Goal: Task Accomplishment & Management: Manage account settings

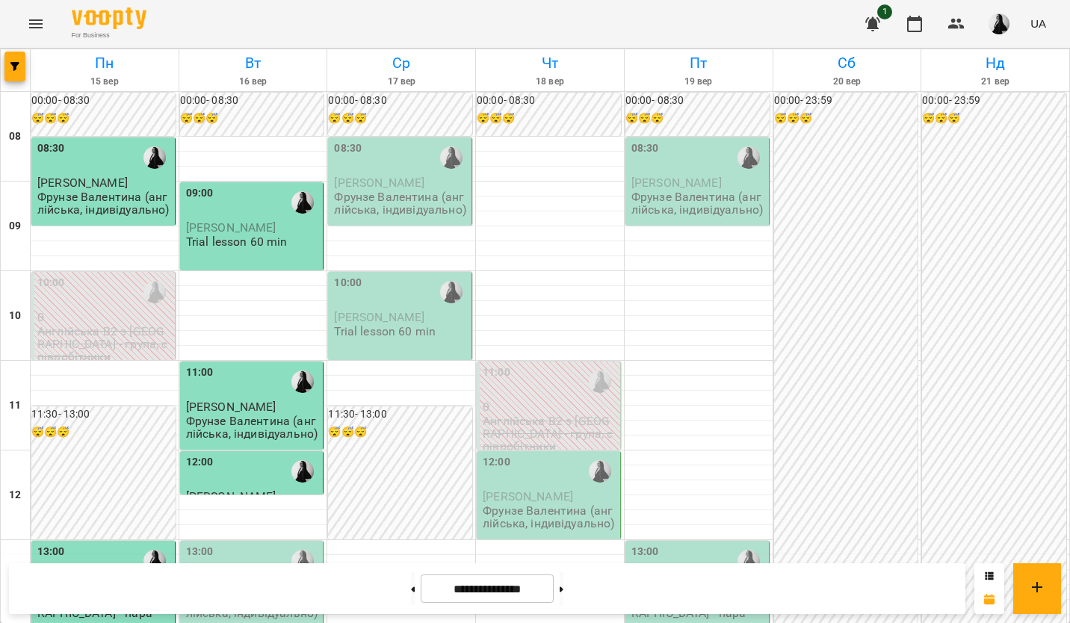
scroll to position [299, 0]
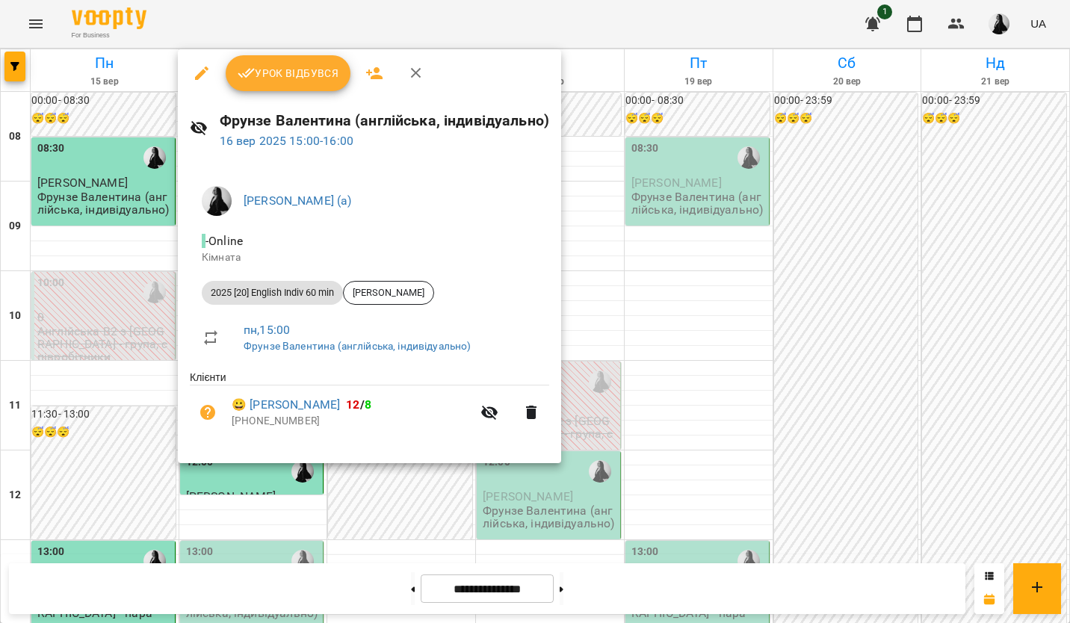
click at [309, 69] on span "Урок відбувся" at bounding box center [289, 73] width 102 height 18
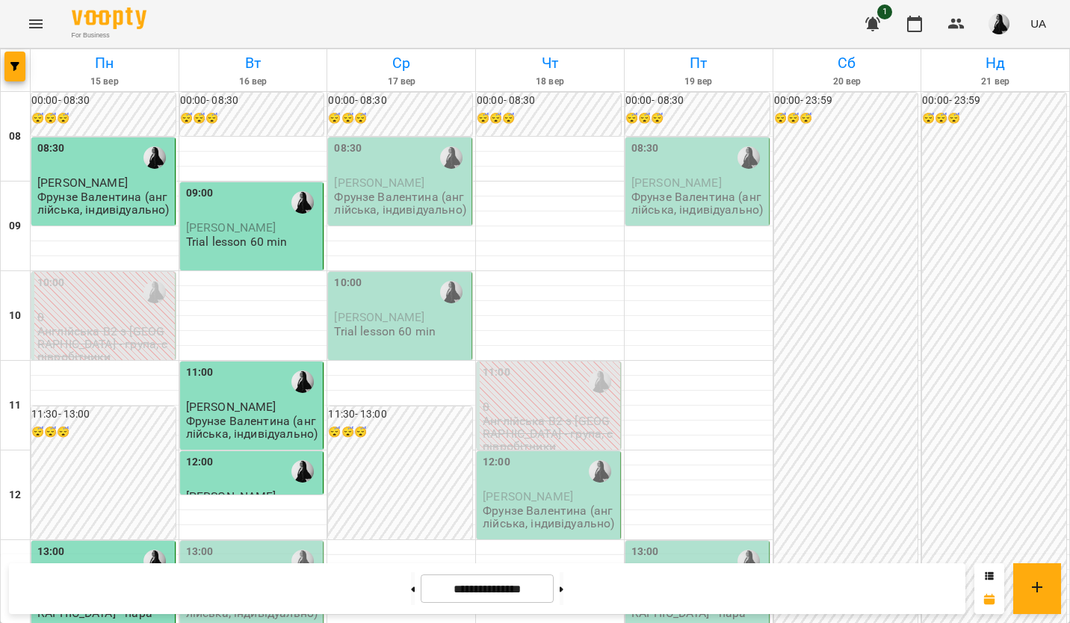
scroll to position [448, 0]
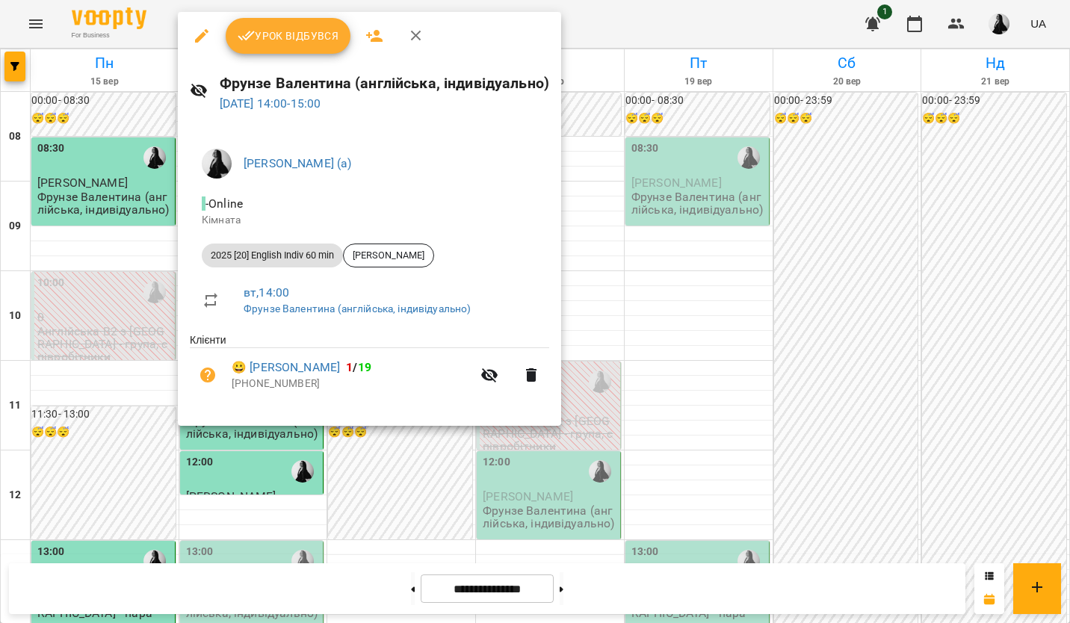
click at [300, 39] on span "Урок відбувся" at bounding box center [289, 36] width 102 height 18
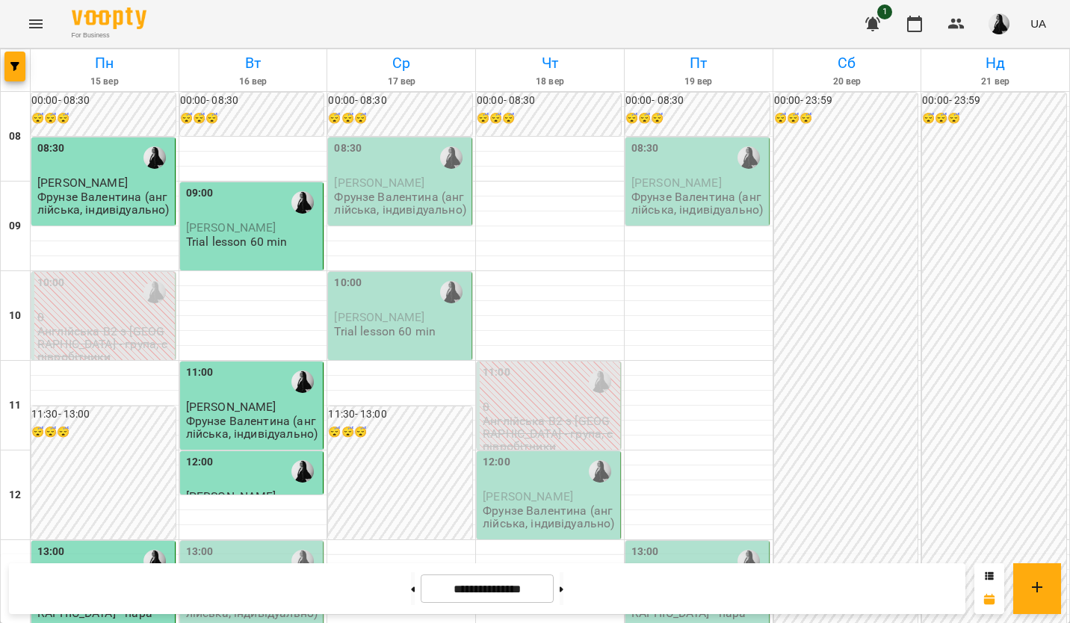
scroll to position [373, 0]
click at [223, 594] on p "Фрунзе Валентина (англійська, індивідуально)" at bounding box center [253, 607] width 134 height 26
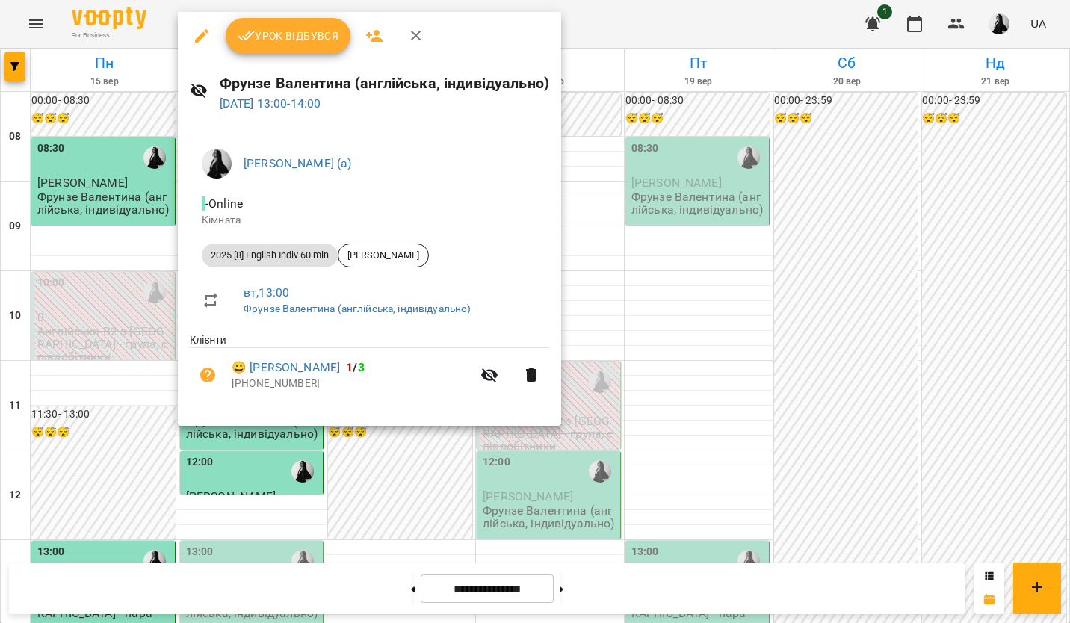
click at [313, 46] on button "Урок відбувся" at bounding box center [288, 36] width 125 height 36
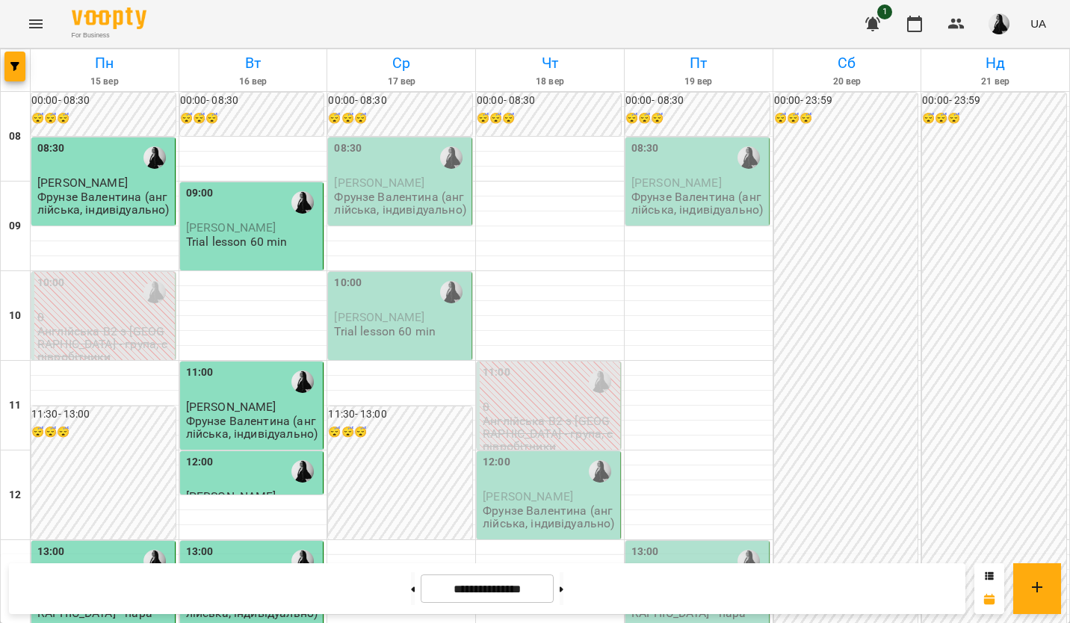
scroll to position [299, 0]
click at [276, 454] on div "12:00" at bounding box center [253, 471] width 134 height 34
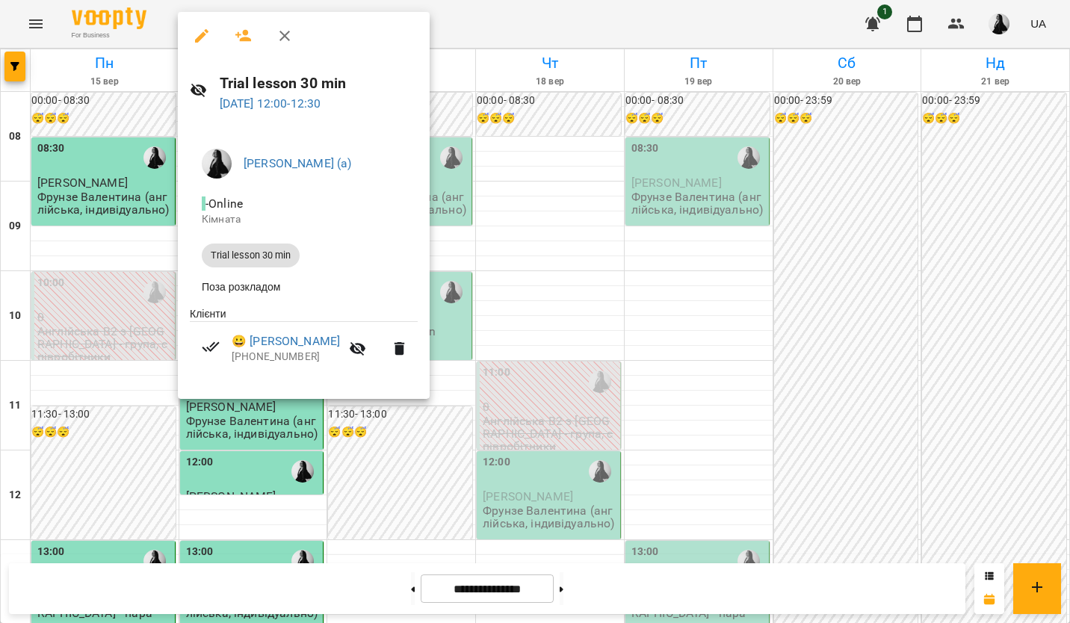
click at [616, 291] on div at bounding box center [535, 311] width 1070 height 623
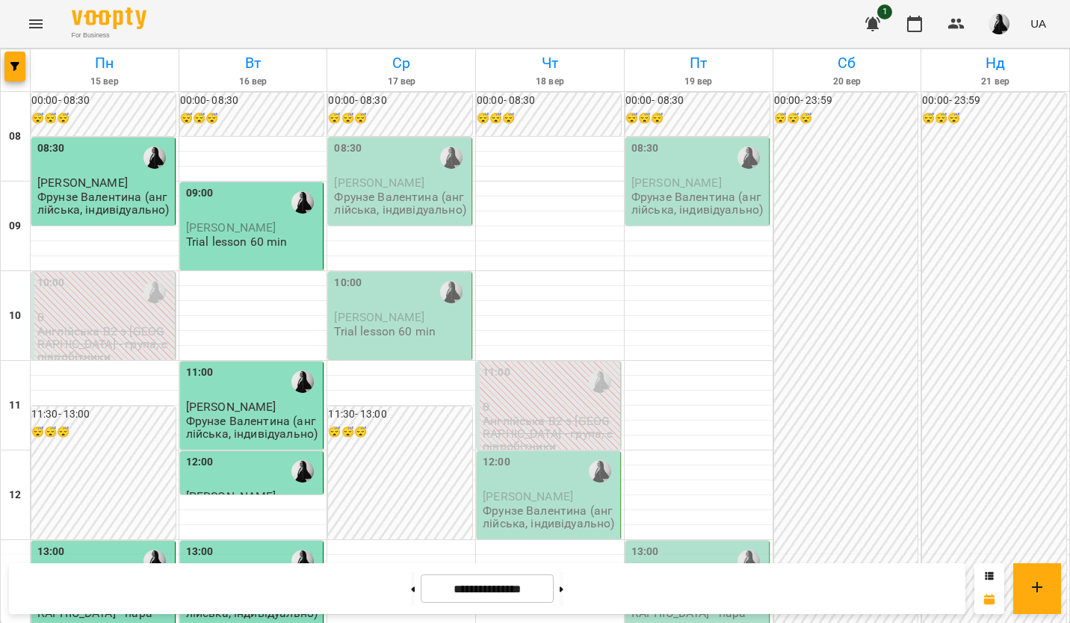
scroll to position [0, 0]
click at [229, 235] on span "[PERSON_NAME]" at bounding box center [231, 227] width 90 height 14
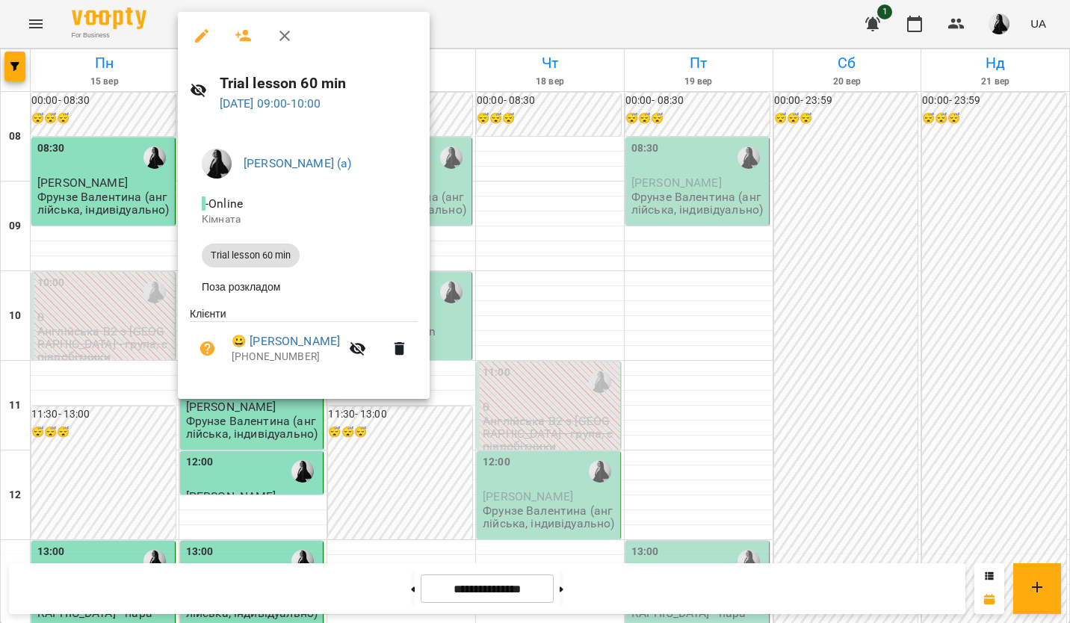
click at [648, 330] on div at bounding box center [535, 311] width 1070 height 623
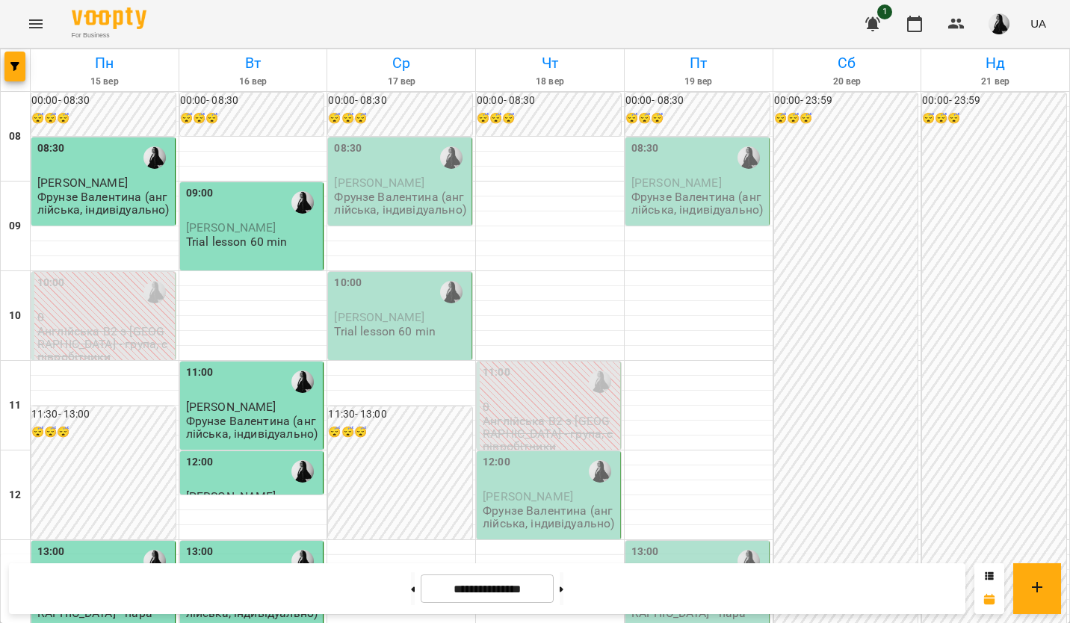
click at [401, 315] on span "[PERSON_NAME]" at bounding box center [379, 317] width 90 height 14
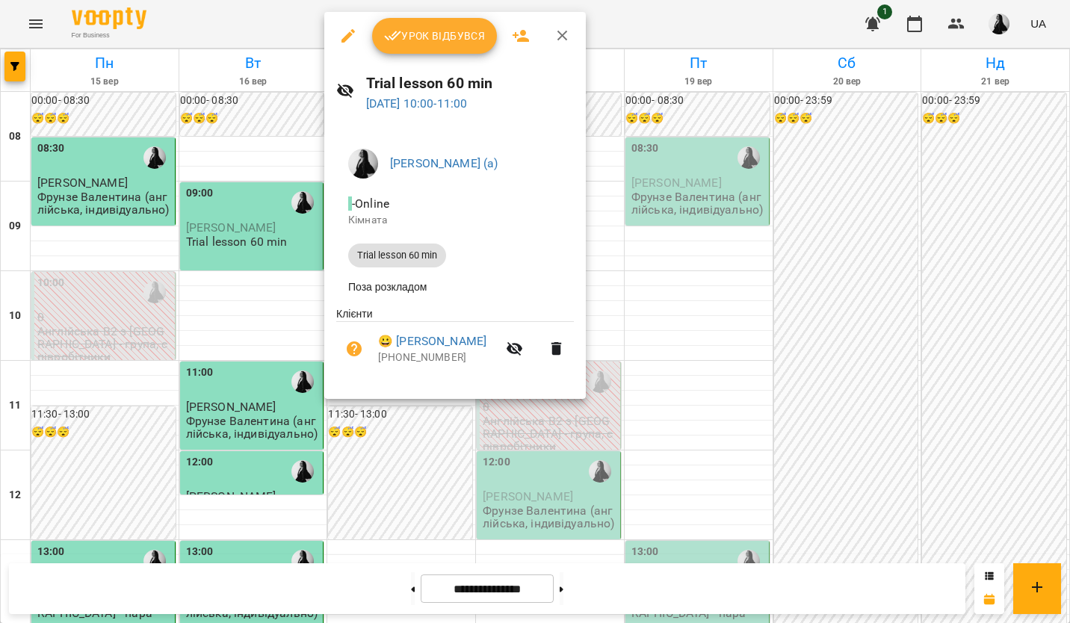
click at [648, 321] on div at bounding box center [535, 311] width 1070 height 623
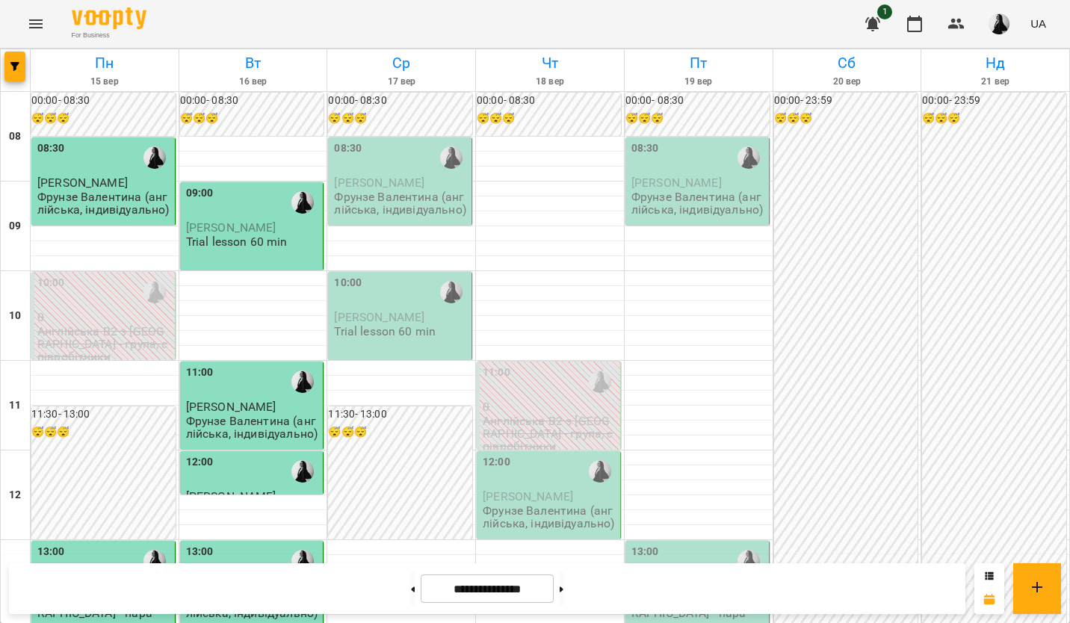
click at [381, 311] on span "[PERSON_NAME]" at bounding box center [379, 317] width 90 height 14
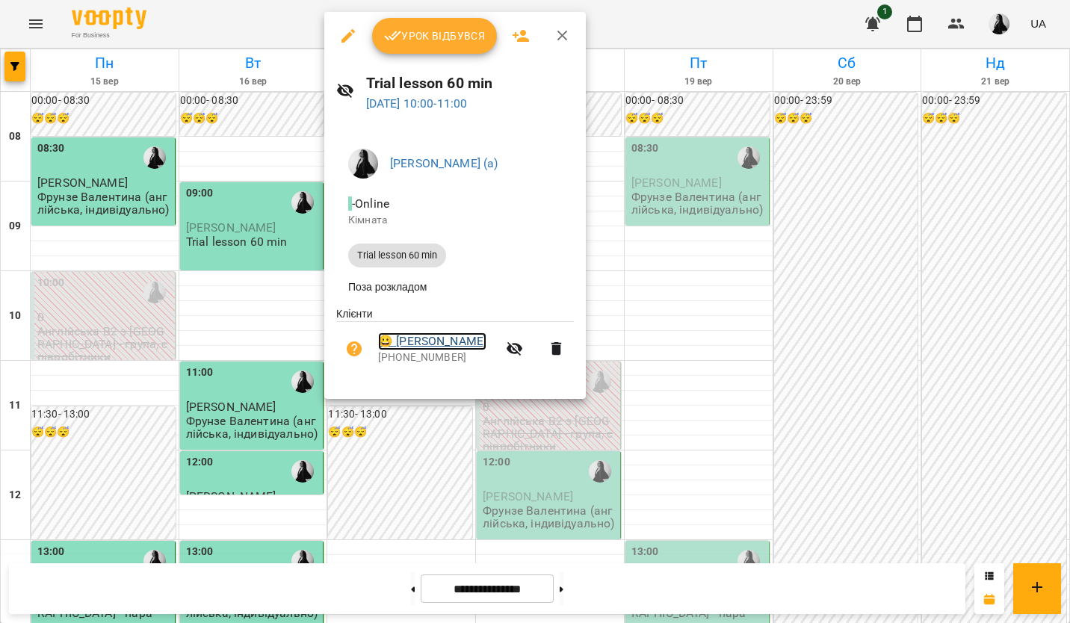
click at [424, 344] on link "😀 [PERSON_NAME]" at bounding box center [432, 341] width 108 height 18
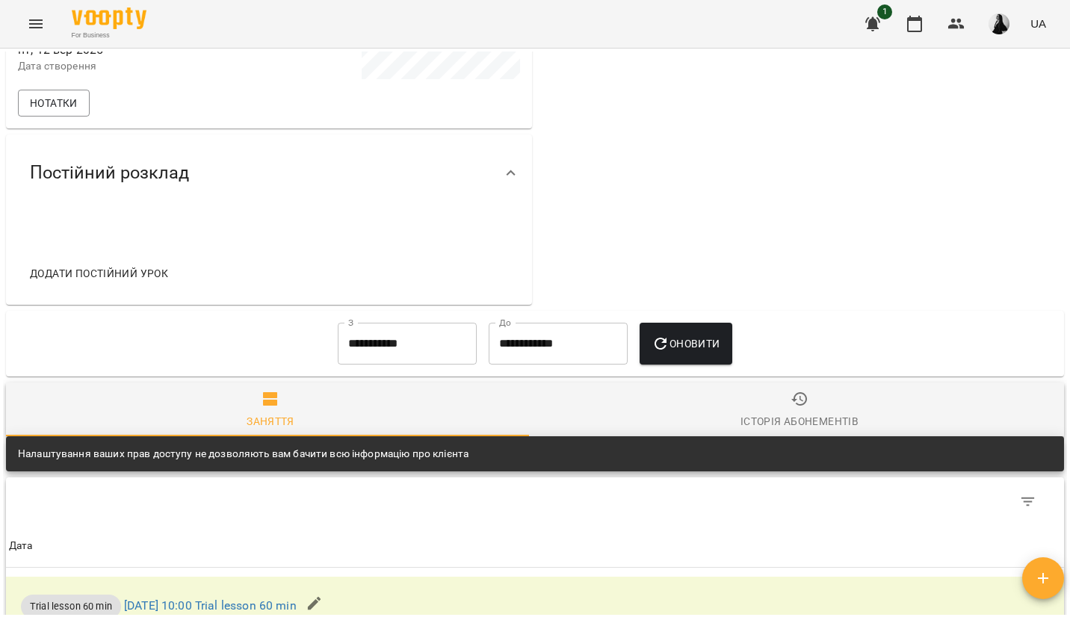
scroll to position [299, 0]
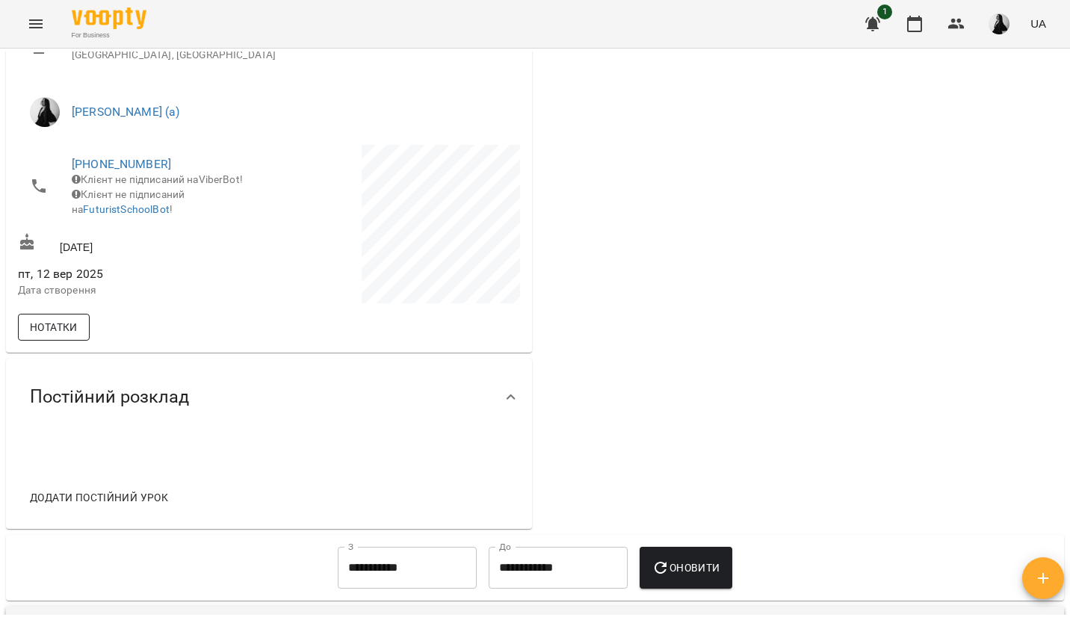
click at [63, 336] on span "Нотатки" at bounding box center [54, 327] width 48 height 18
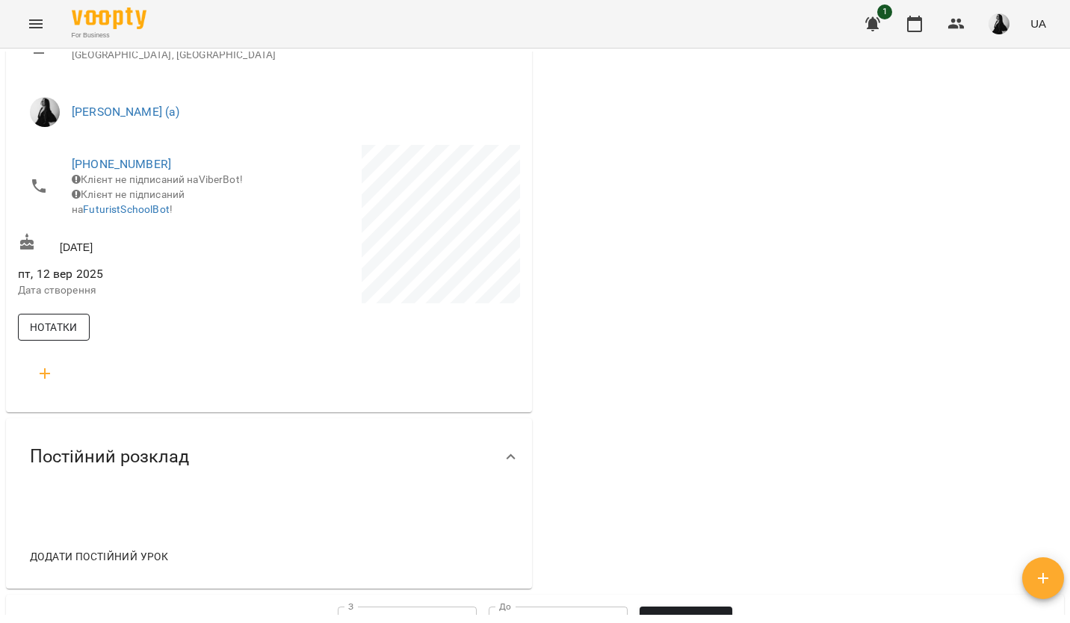
click at [77, 336] on span "Нотатки" at bounding box center [54, 327] width 48 height 18
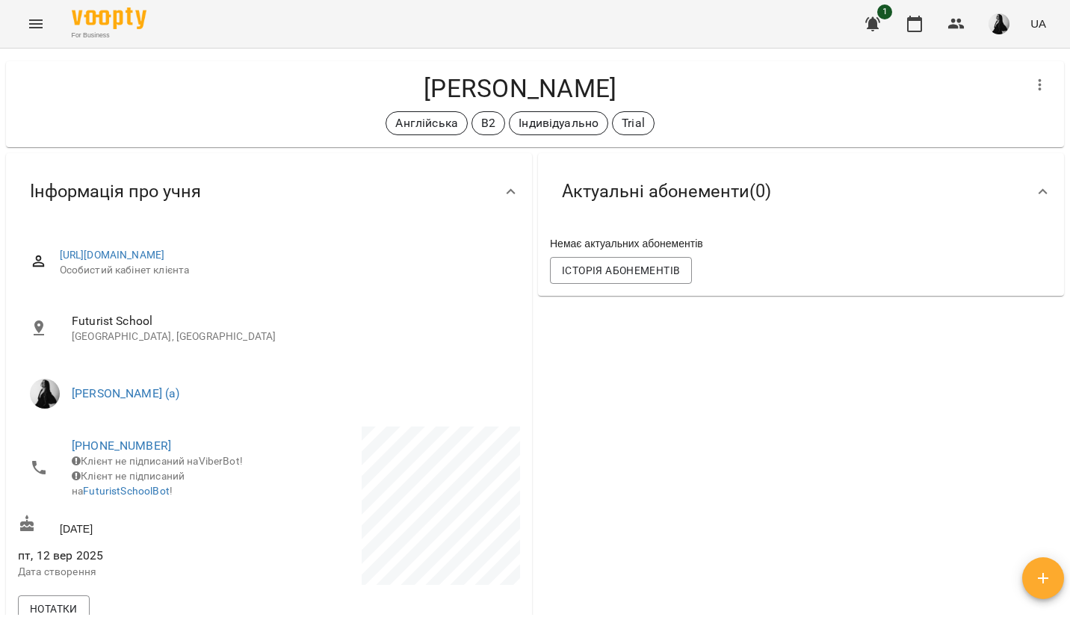
scroll to position [0, 0]
